Goal: Task Accomplishment & Management: Manage account settings

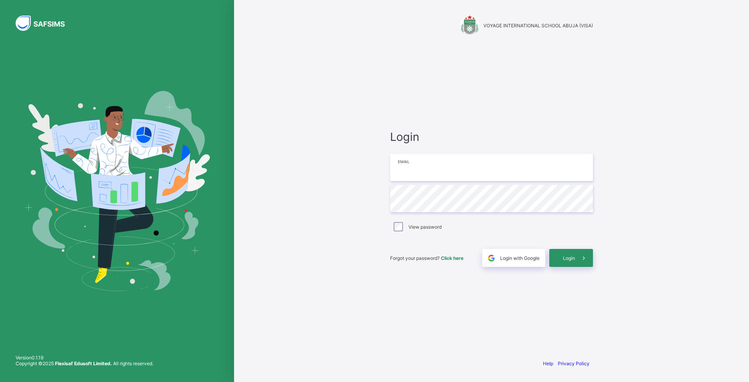
click at [447, 172] on input "email" at bounding box center [491, 167] width 203 height 27
click at [589, 117] on div "Login Email Password View password Forgot your password? Click here Login with …" at bounding box center [492, 198] width 219 height 309
click at [491, 173] on input "email" at bounding box center [491, 167] width 203 height 27
type input "**********"
